Goal: Navigation & Orientation: Find specific page/section

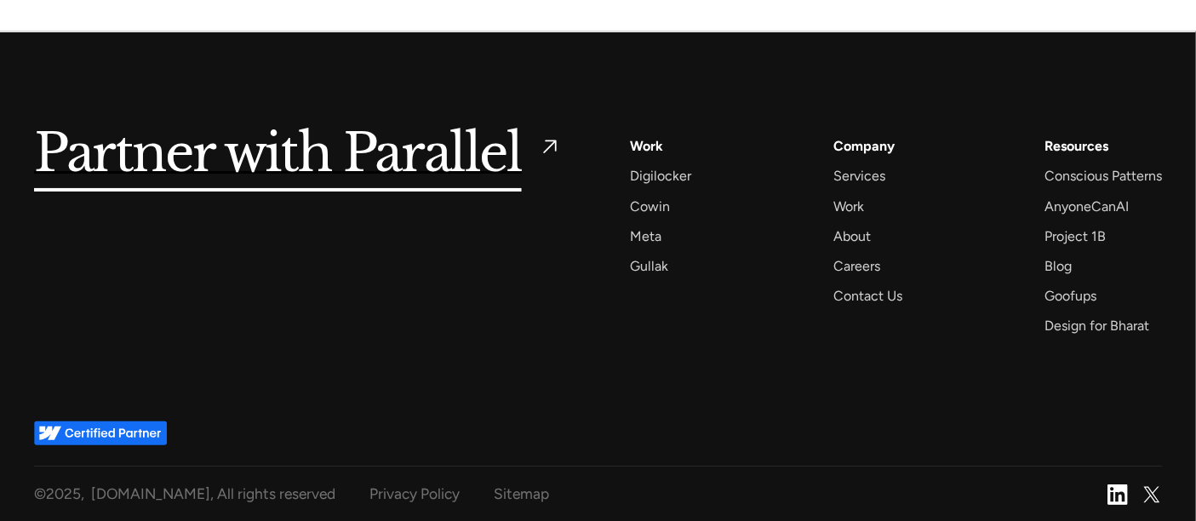
scroll to position [6722, 0]
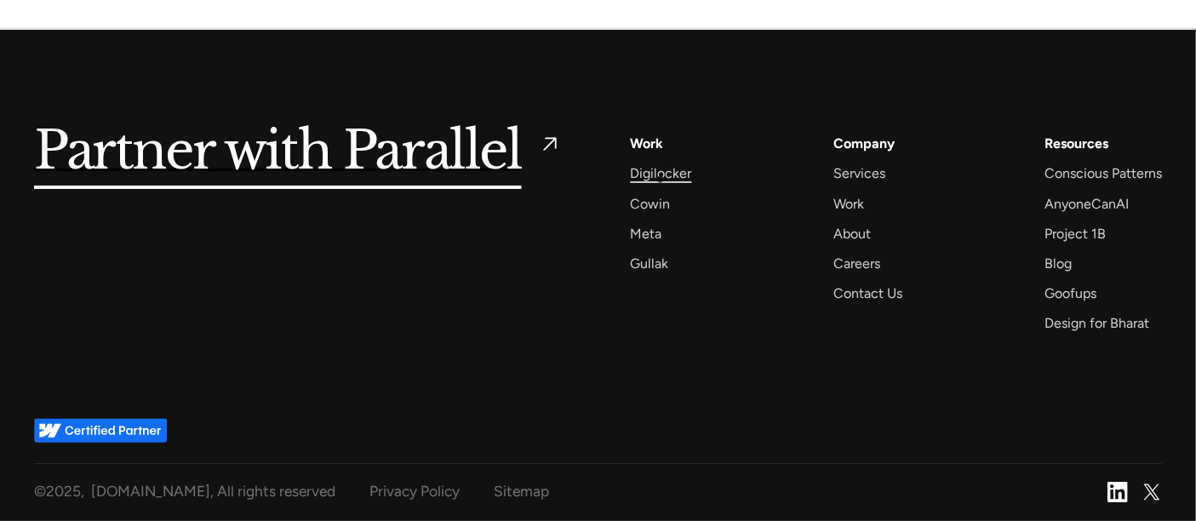
click at [658, 179] on div "Digilocker" at bounding box center [660, 173] width 61 height 23
click at [633, 197] on div "Cowin" at bounding box center [650, 203] width 40 height 23
click at [650, 262] on div "Gullak" at bounding box center [649, 263] width 38 height 23
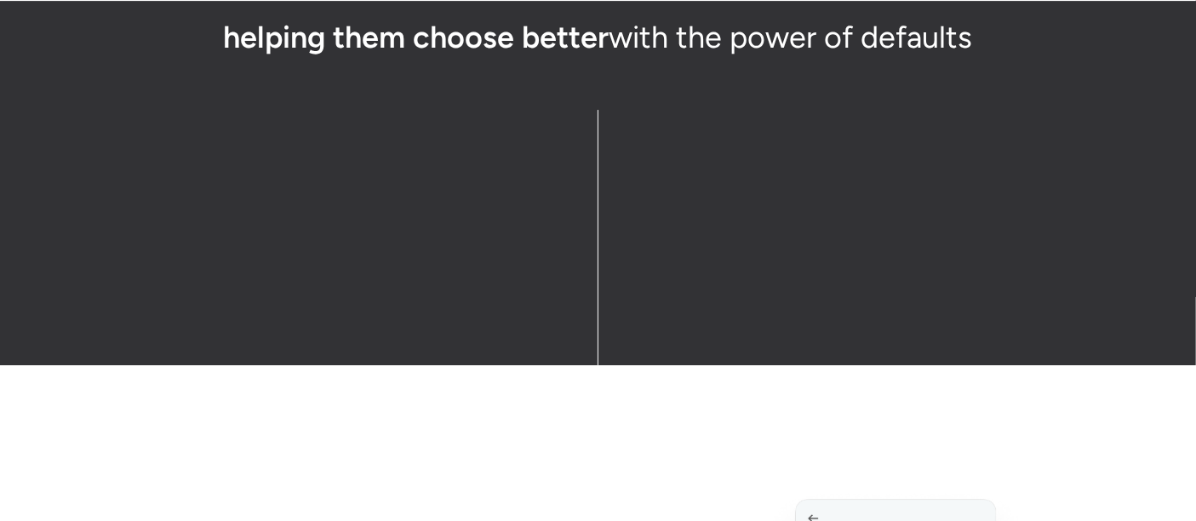
scroll to position [5760, 0]
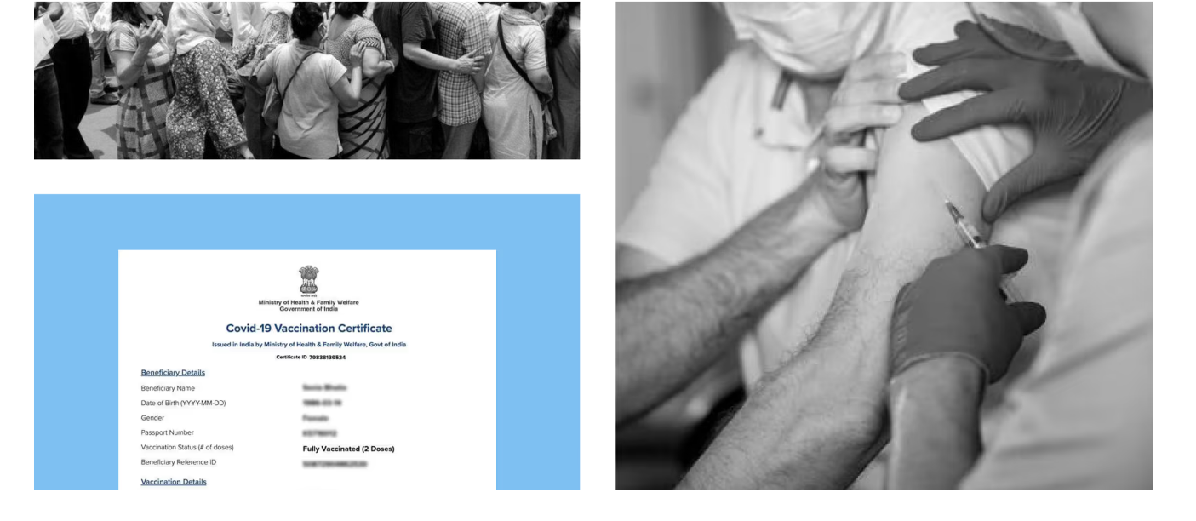
scroll to position [1576, 0]
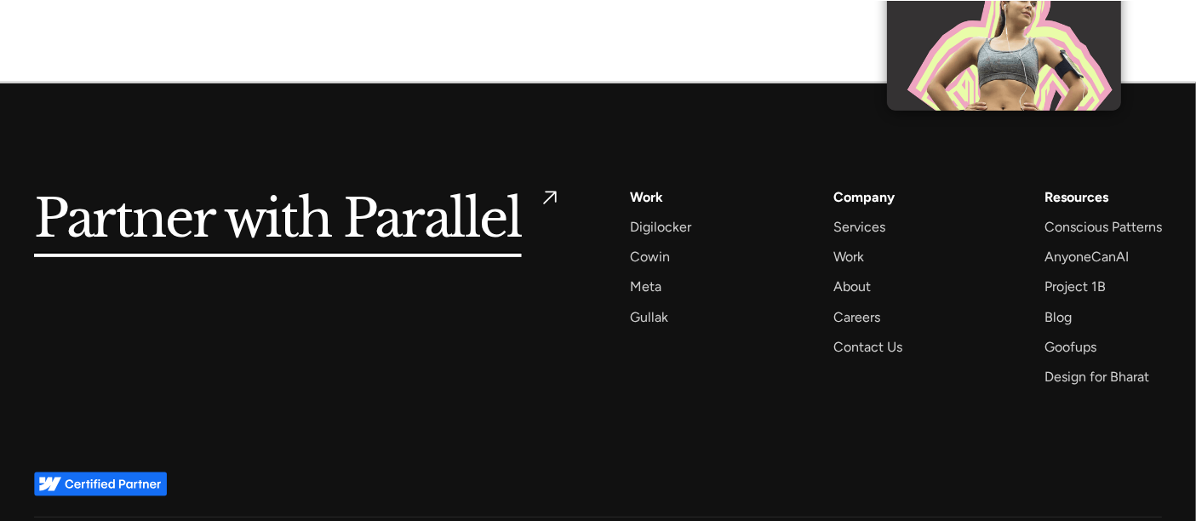
scroll to position [13509, 0]
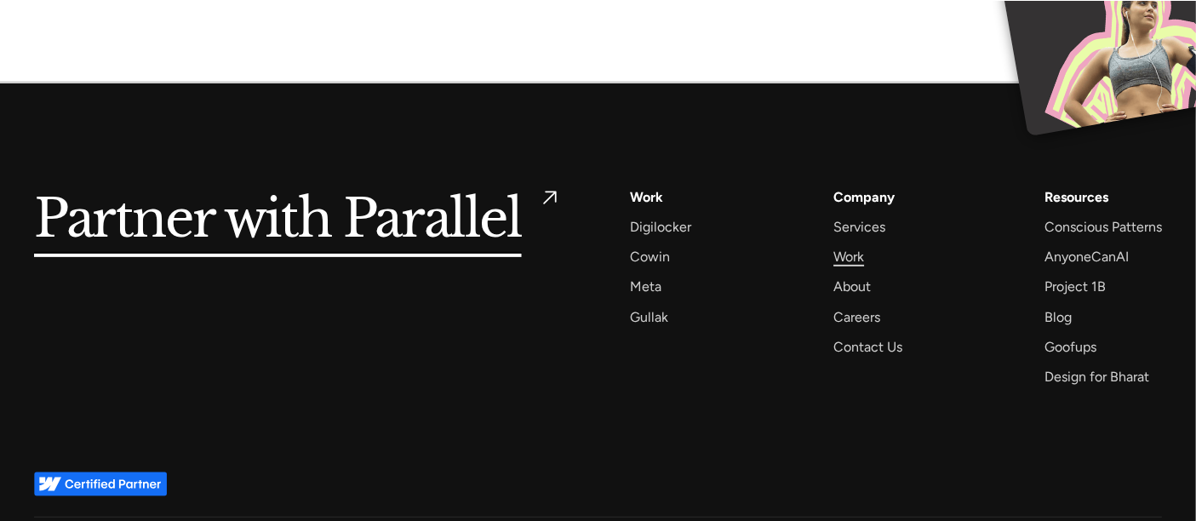
click at [862, 245] on div "Work" at bounding box center [849, 256] width 31 height 23
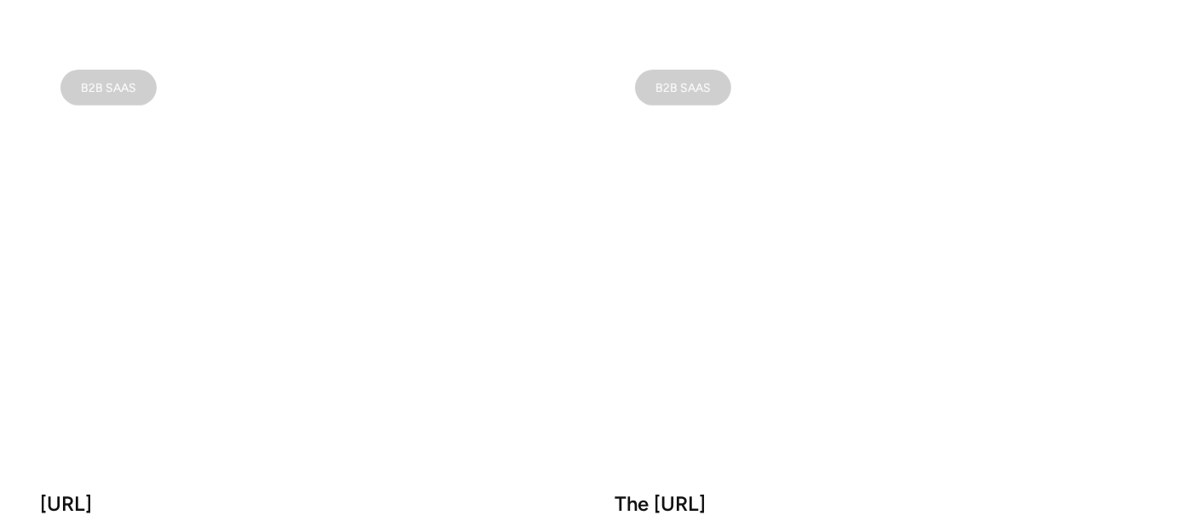
scroll to position [1135, 0]
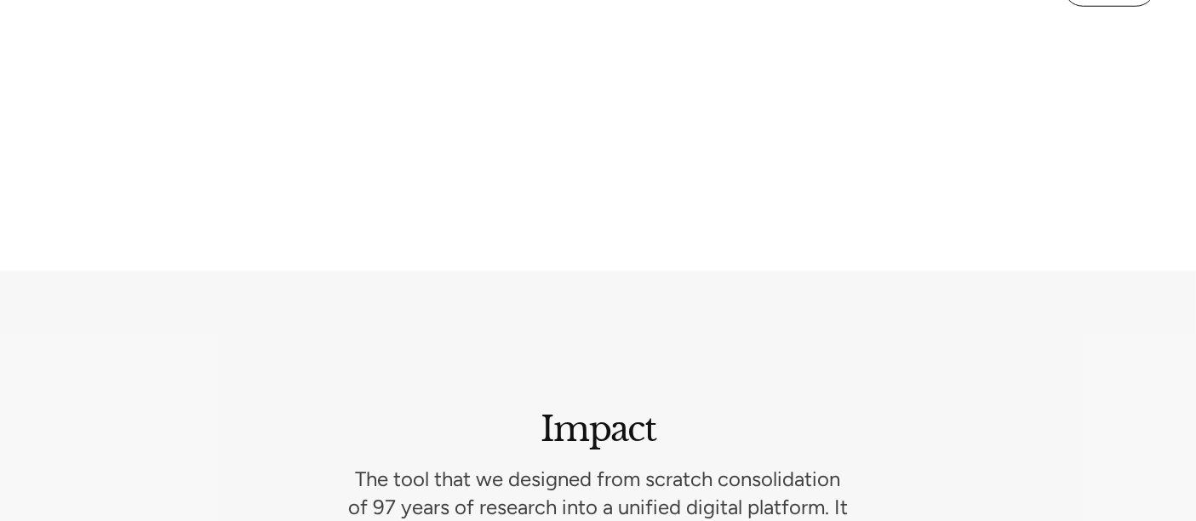
scroll to position [7994, 0]
